Goal: Information Seeking & Learning: Learn about a topic

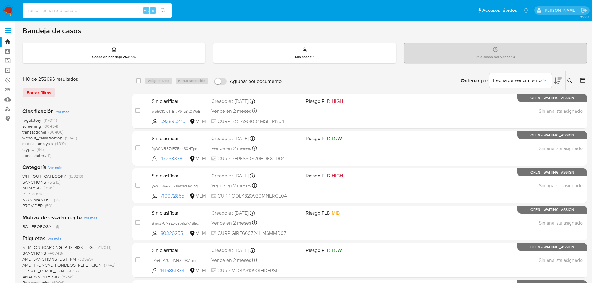
click at [102, 14] on input at bounding box center [97, 11] width 149 height 8
paste input "520418399"
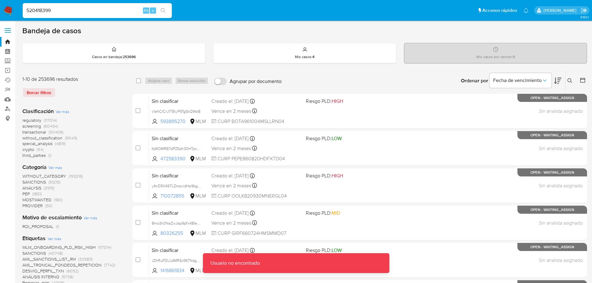
click at [117, 2] on nav "Pausado Ver notificaciones 520418399 Alt s Accesos rápidos Presiona las siguien…" at bounding box center [296, 10] width 592 height 21
click at [97, 13] on input "520418399" at bounding box center [97, 11] width 149 height 8
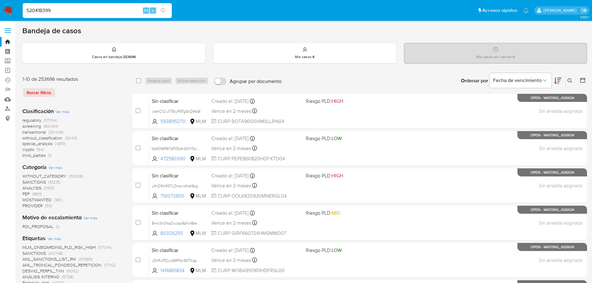
type input "520418399"
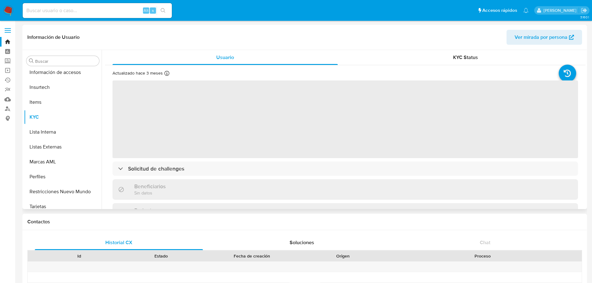
scroll to position [292, 0]
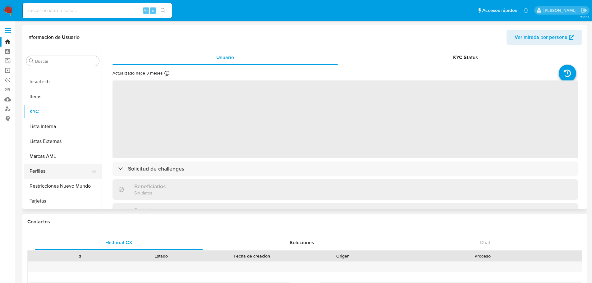
select select "10"
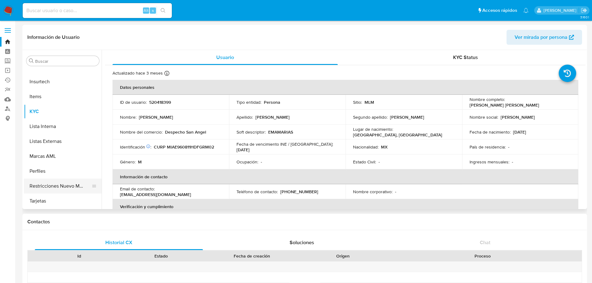
drag, startPoint x: 59, startPoint y: 188, endPoint x: 69, endPoint y: 189, distance: 10.0
click at [59, 188] on button "Restricciones Nuevo Mundo" at bounding box center [60, 186] width 73 height 15
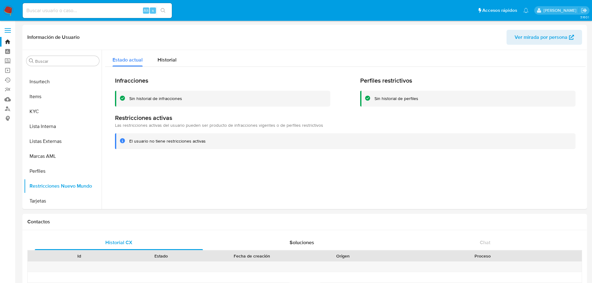
click at [68, 17] on div "Alt s" at bounding box center [97, 10] width 149 height 15
click at [69, 13] on input at bounding box center [97, 11] width 149 height 8
paste input "1824160523"
type input "1824160523"
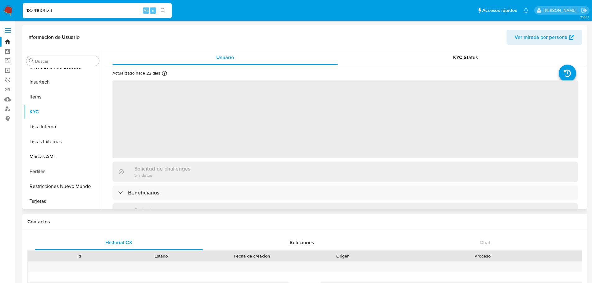
scroll to position [292, 0]
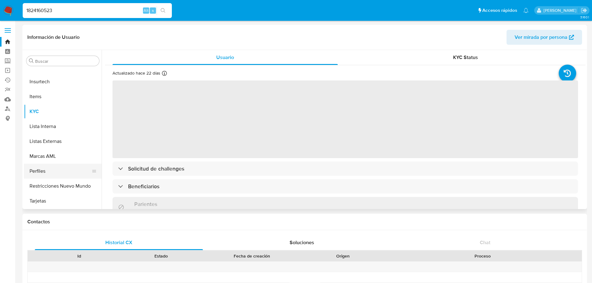
select select "10"
drag, startPoint x: 52, startPoint y: 176, endPoint x: 53, endPoint y: 180, distance: 3.4
click at [53, 177] on button "Perfiles" at bounding box center [63, 171] width 78 height 15
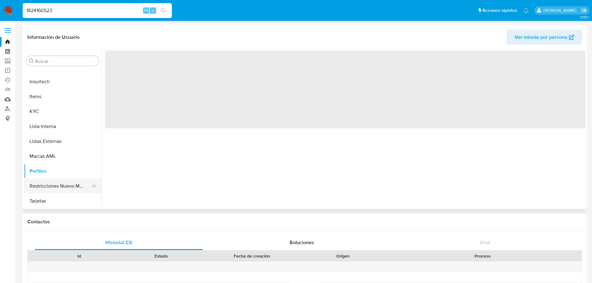
click at [55, 184] on button "Restricciones Nuevo Mundo" at bounding box center [60, 186] width 73 height 15
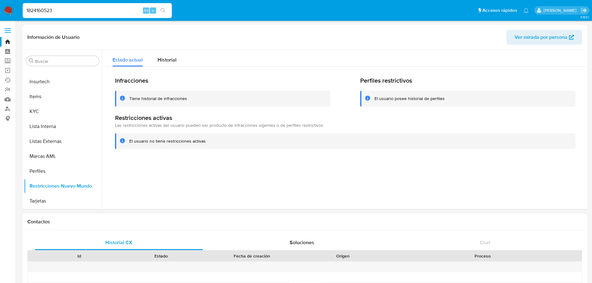
click at [54, 8] on input "1824160523" at bounding box center [97, 11] width 149 height 8
click at [42, 11] on input "1824160523" at bounding box center [97, 11] width 149 height 8
drag, startPoint x: 42, startPoint y: 11, endPoint x: 78, endPoint y: 35, distance: 43.5
click at [42, 11] on input "1824160523" at bounding box center [97, 11] width 149 height 8
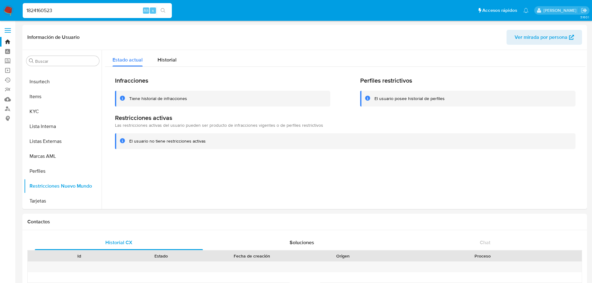
click at [46, 9] on input "1824160523" at bounding box center [97, 11] width 149 height 8
click at [49, 11] on input "1824160523" at bounding box center [97, 11] width 149 height 8
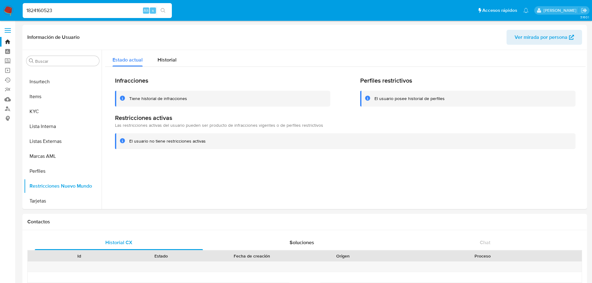
click at [49, 11] on input "1824160523" at bounding box center [97, 11] width 149 height 8
click at [51, 8] on input "1824160523" at bounding box center [97, 11] width 149 height 8
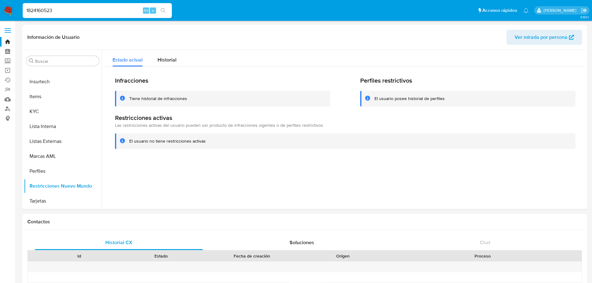
click at [35, 8] on input "1824160523" at bounding box center [97, 11] width 149 height 8
drag, startPoint x: 9, startPoint y: 9, endPoint x: 16, endPoint y: 8, distance: 6.8
click at [9, 9] on img at bounding box center [8, 10] width 11 height 11
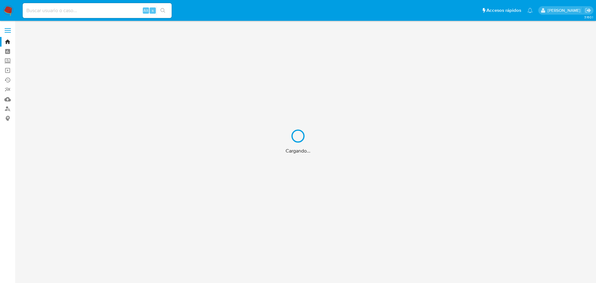
click at [50, 12] on div "Cargando..." at bounding box center [298, 141] width 596 height 283
click at [50, 11] on div "Cargando..." at bounding box center [298, 141] width 596 height 283
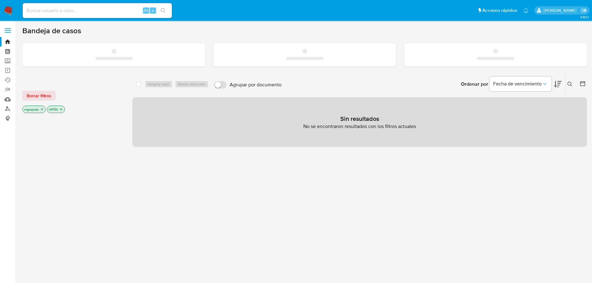
click at [50, 11] on input at bounding box center [97, 11] width 149 height 8
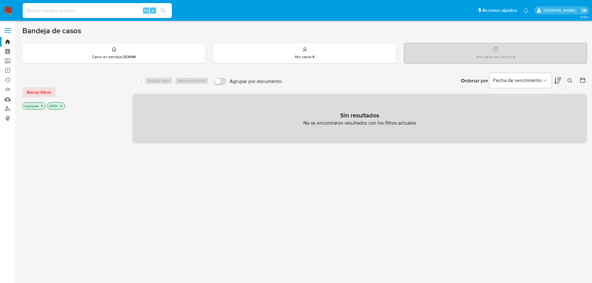
paste input "2305731042"
type input "2305731042"
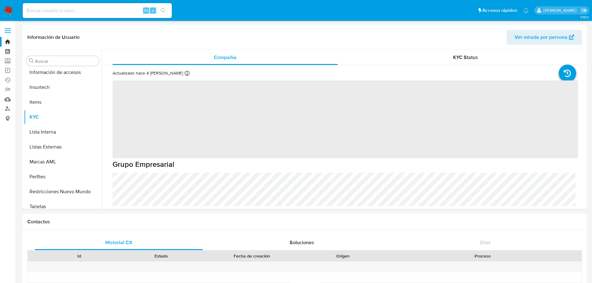
scroll to position [292, 0]
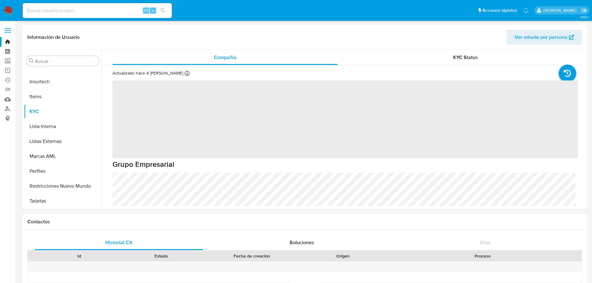
select select "10"
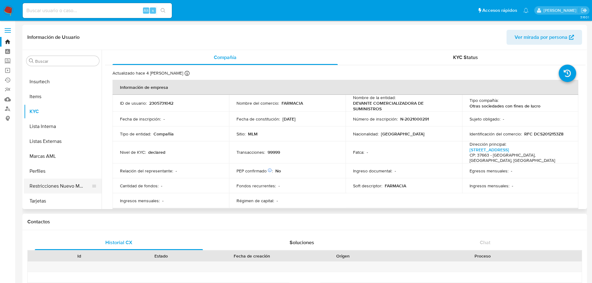
click at [61, 189] on button "Restricciones Nuevo Mundo" at bounding box center [60, 186] width 73 height 15
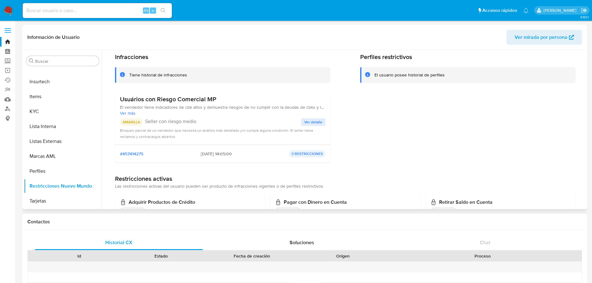
scroll to position [0, 0]
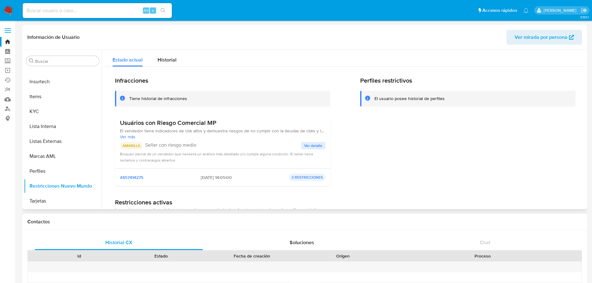
drag, startPoint x: 169, startPoint y: 62, endPoint x: 173, endPoint y: 68, distance: 6.9
click at [169, 63] on div "Historial" at bounding box center [166, 58] width 19 height 16
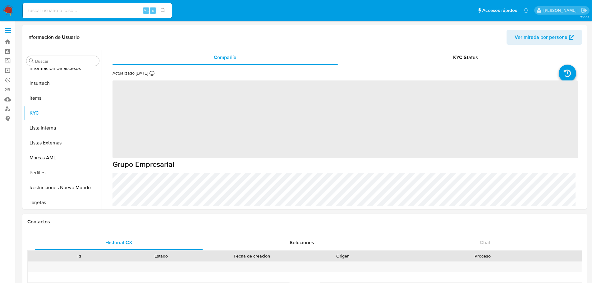
scroll to position [292, 0]
select select "10"
